Goal: Task Accomplishment & Management: Use online tool/utility

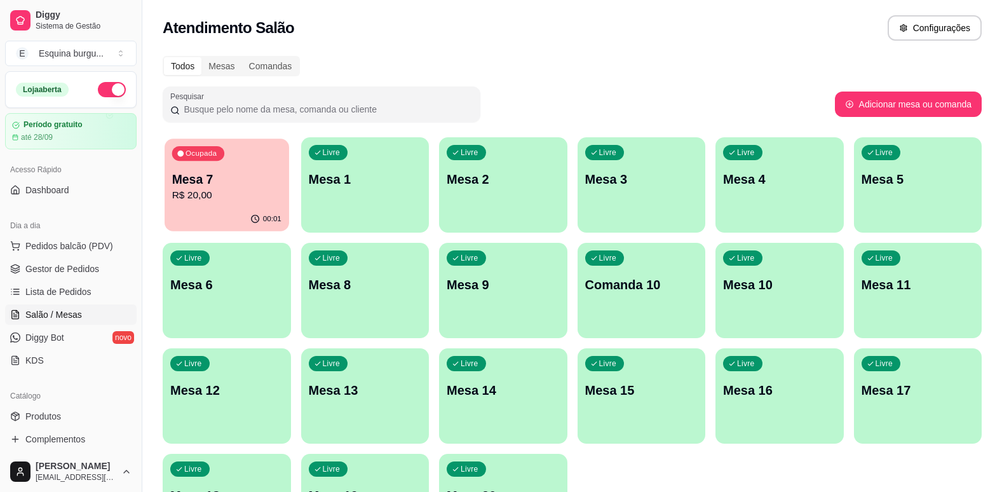
click at [272, 145] on div "Ocupada Mesa 7 R$ 20,00" at bounding box center [227, 172] width 124 height 69
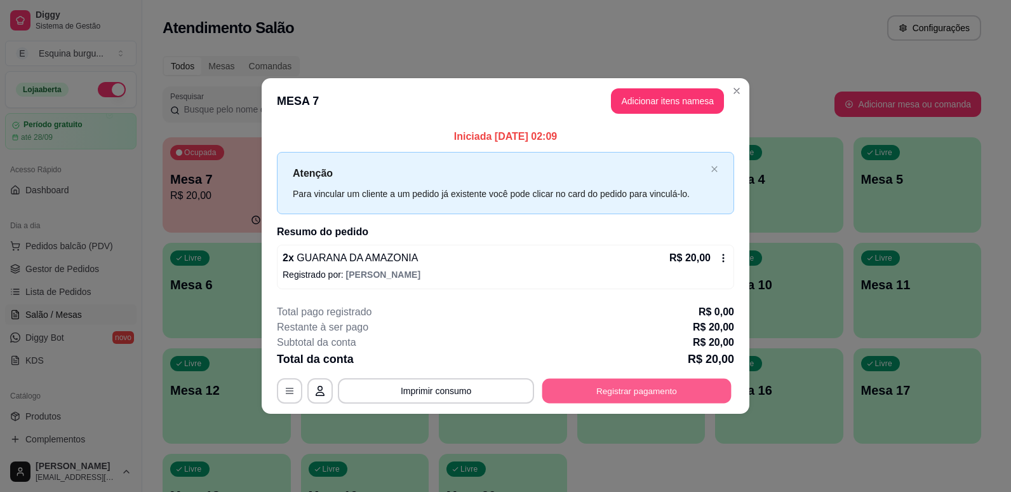
click at [584, 390] on button "Registrar pagamento" at bounding box center [637, 390] width 189 height 25
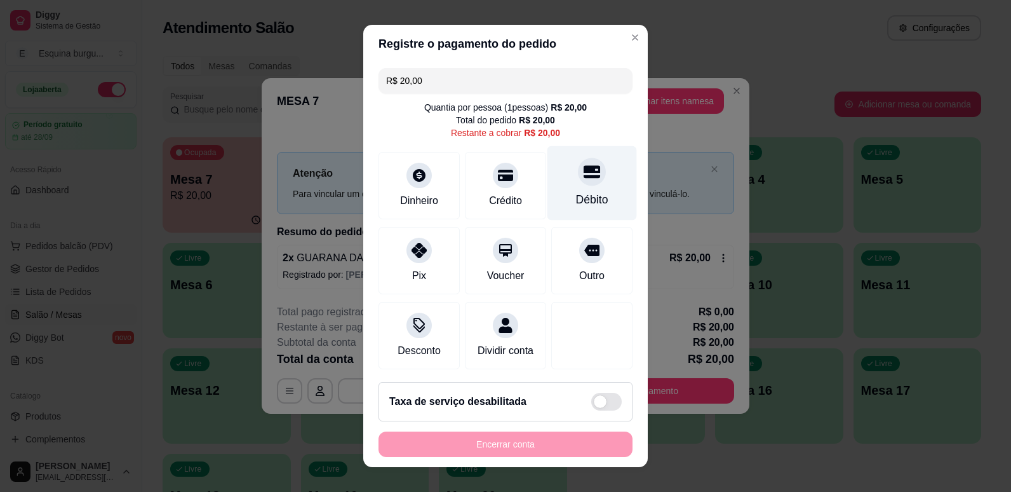
click at [584, 190] on div "Débito" at bounding box center [593, 182] width 90 height 74
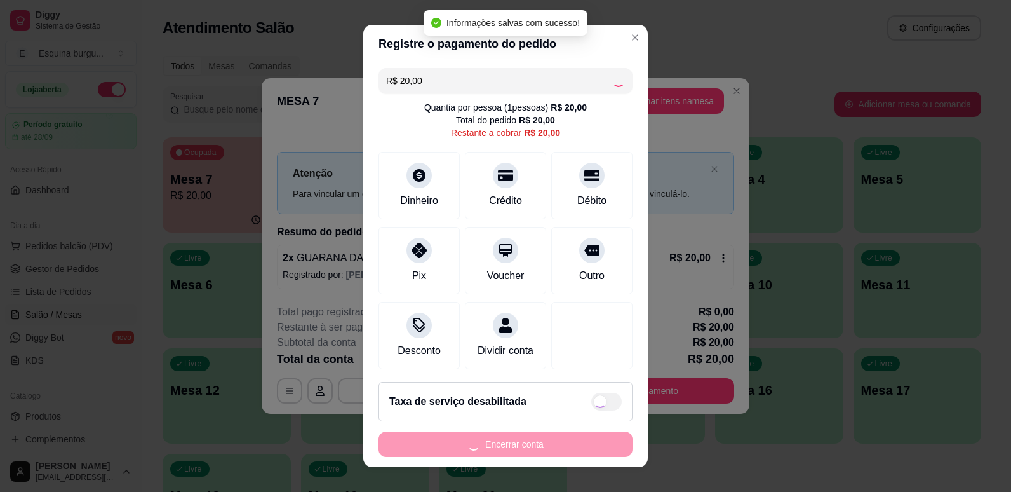
type input "R$ 0,00"
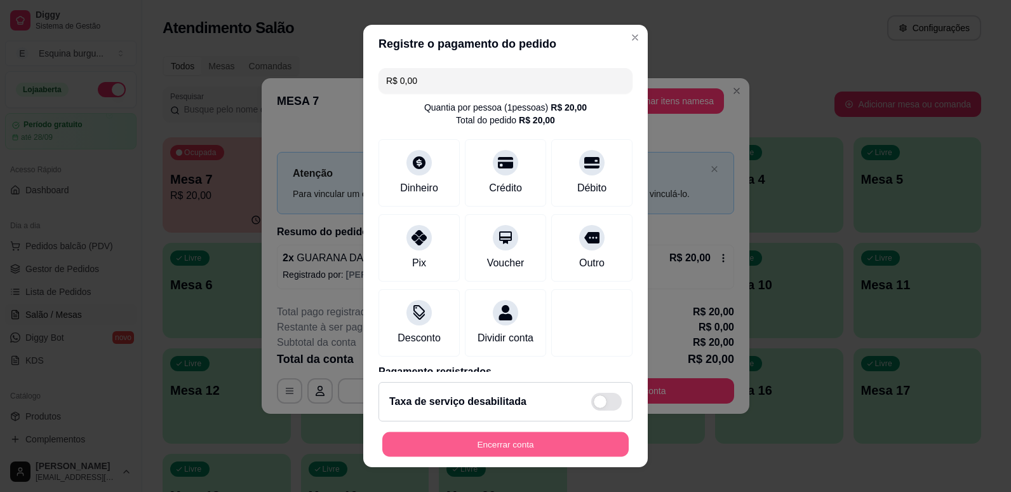
click at [509, 447] on button "Encerrar conta" at bounding box center [505, 444] width 246 height 25
